Goal: Check status

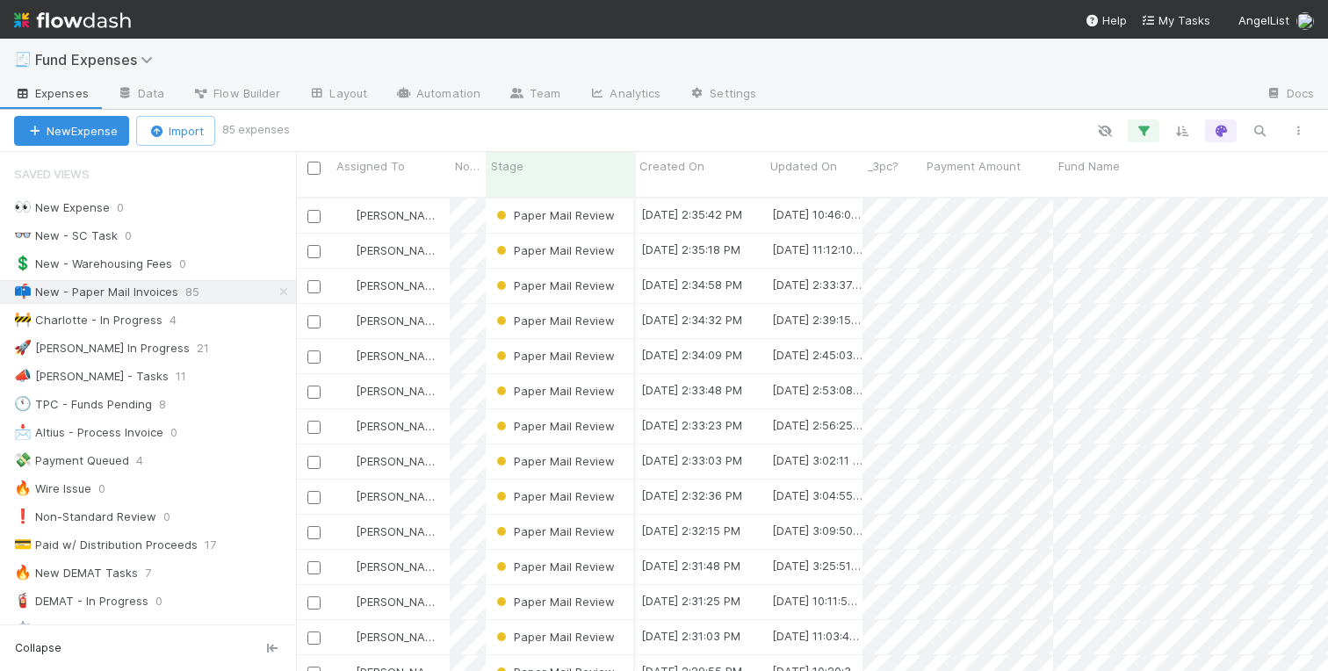
scroll to position [488, 1032]
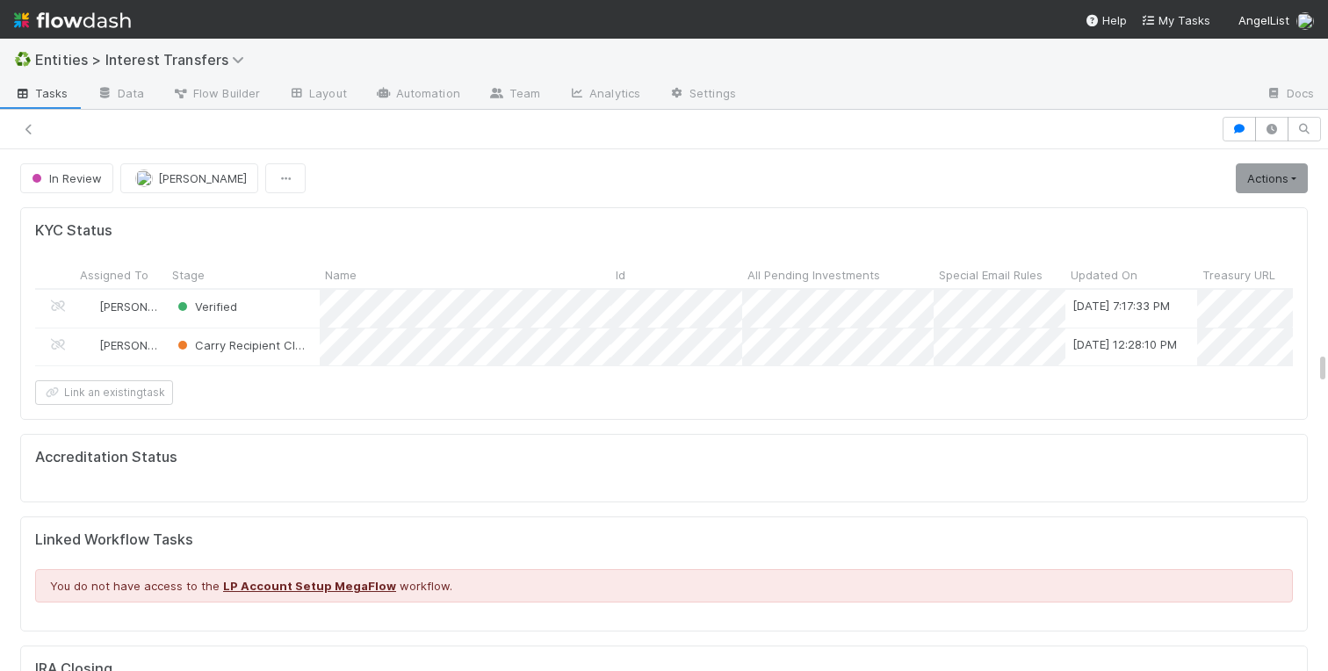
scroll to position [357, 617]
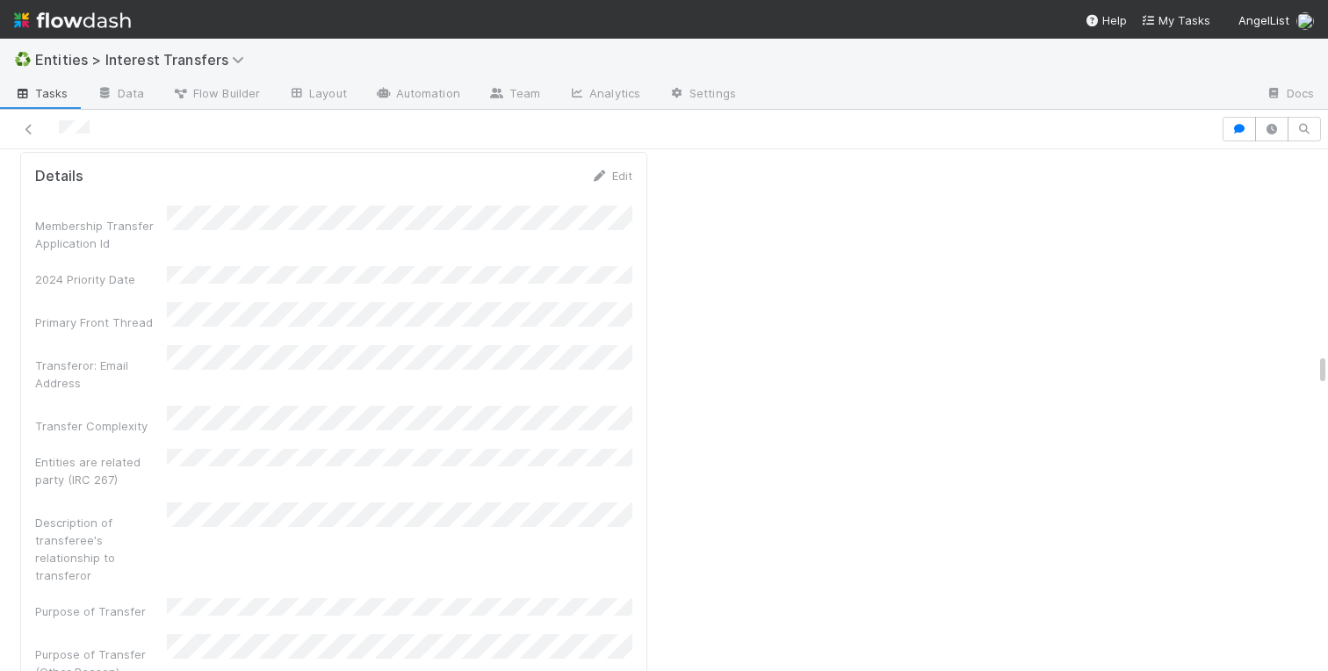
scroll to position [20280, 0]
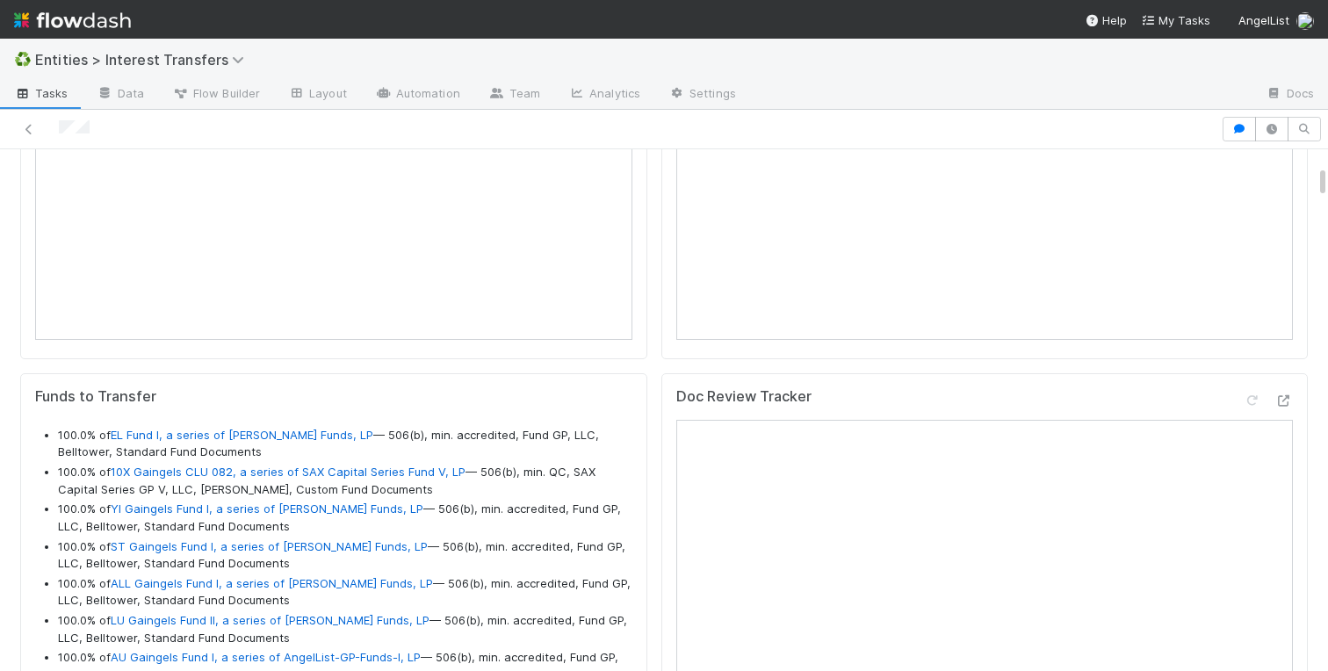
scroll to position [1554, 0]
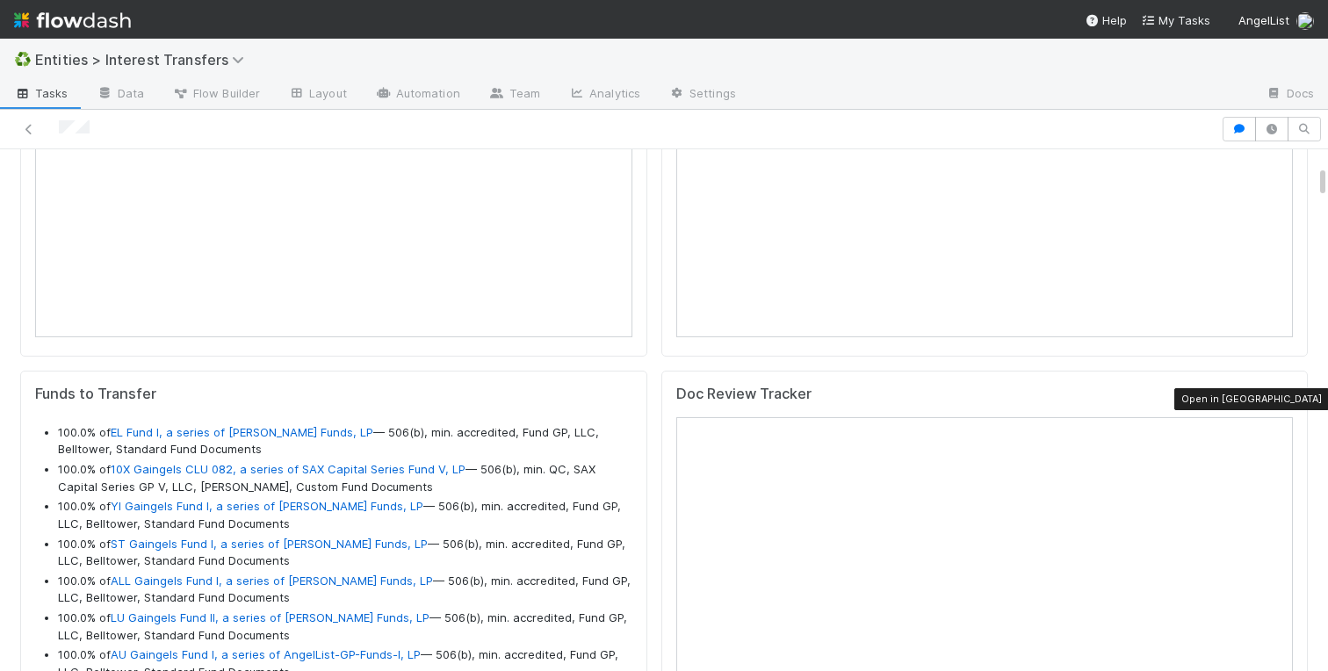
click at [1287, 398] on icon at bounding box center [1285, 398] width 18 height 11
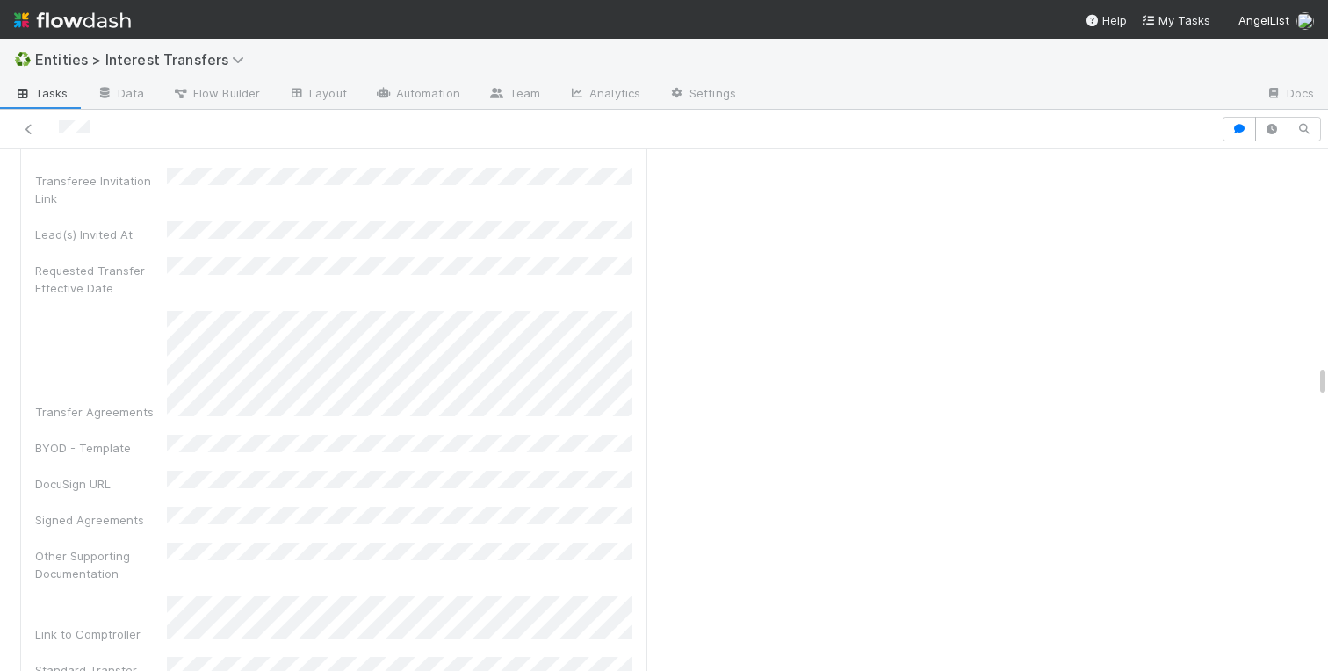
scroll to position [21198, 0]
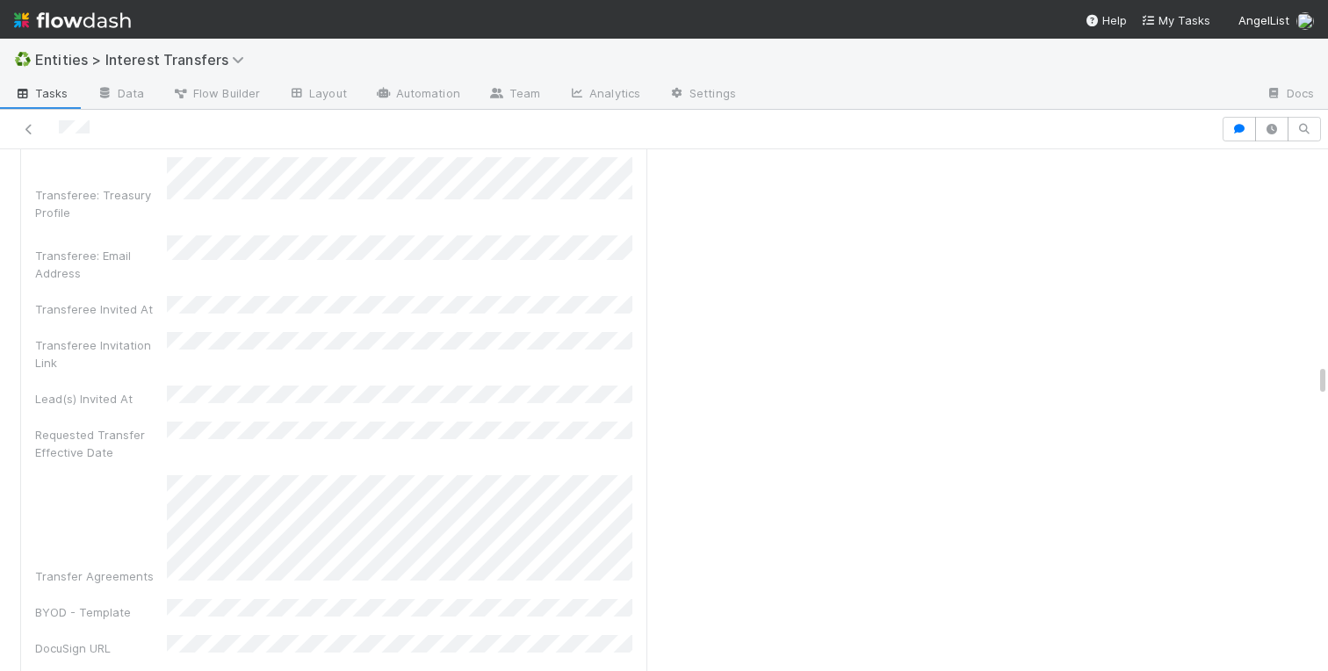
drag, startPoint x: 1321, startPoint y: 304, endPoint x: 1322, endPoint y: 385, distance: 80.8
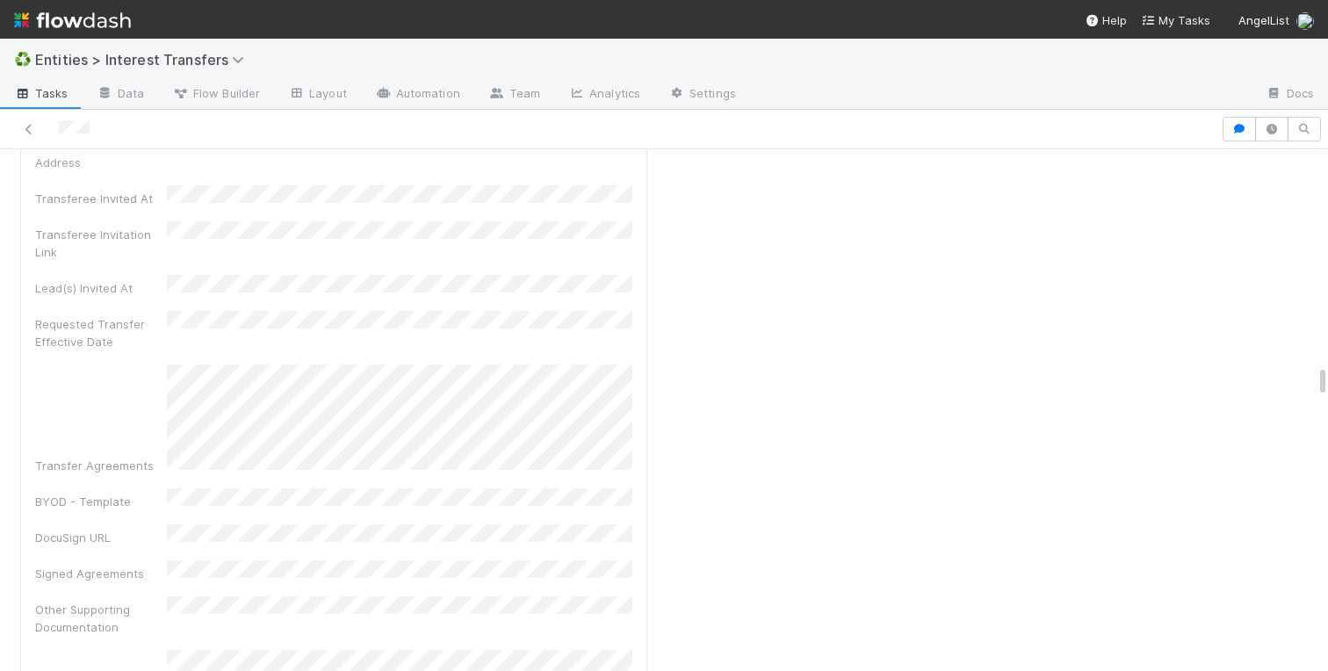
scroll to position [21301, 0]
